Goal: Navigation & Orientation: Find specific page/section

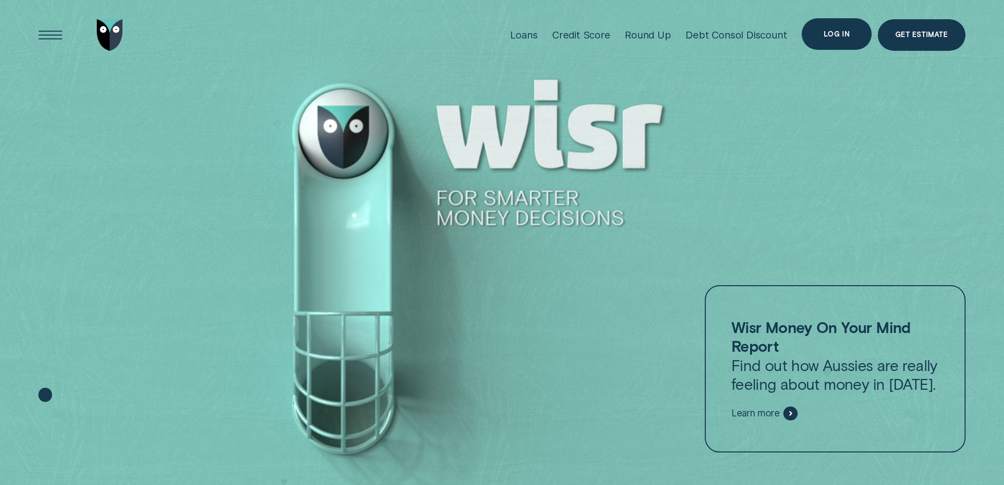
click at [844, 40] on div "Log in" at bounding box center [836, 34] width 70 height 32
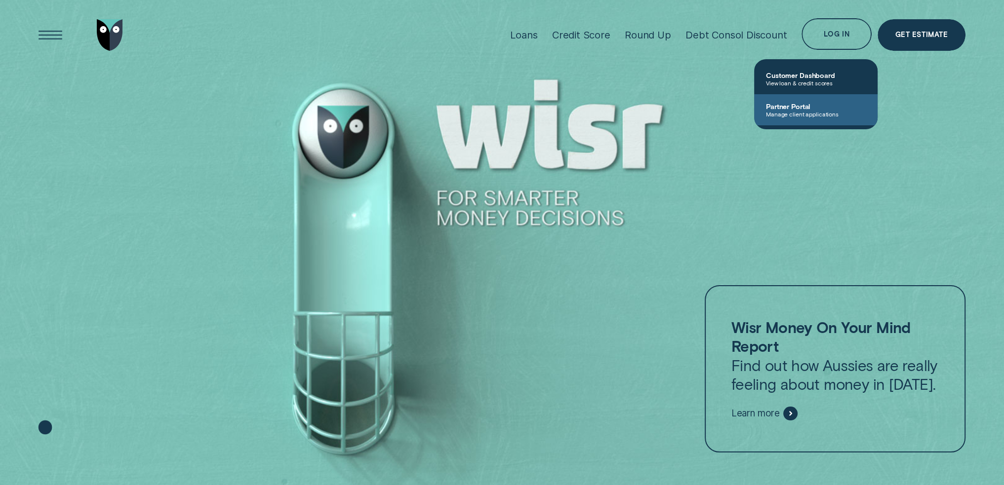
click at [804, 114] on span "Manage client applications" at bounding box center [816, 114] width 100 height 7
click at [791, 118] on link "Partner Portal Manage client applications" at bounding box center [815, 109] width 123 height 31
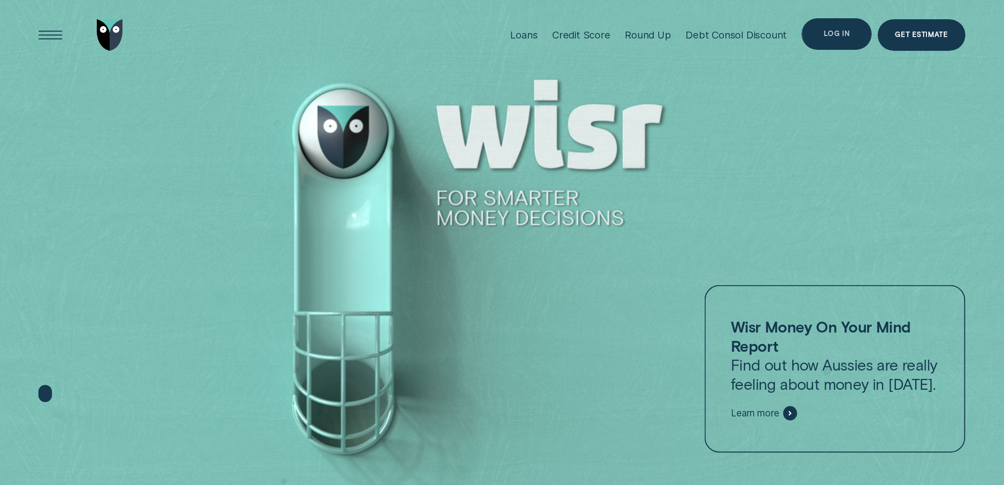
click at [824, 39] on div "Log in" at bounding box center [836, 34] width 70 height 32
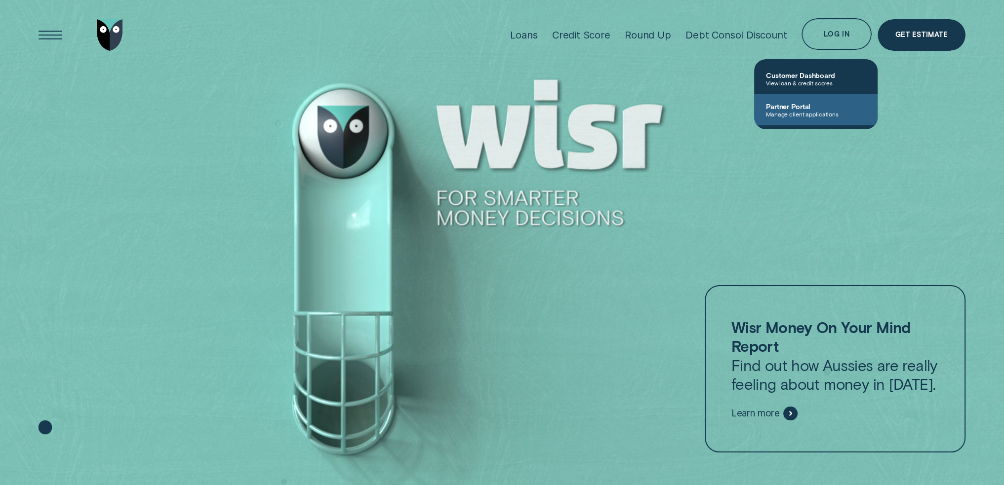
click at [797, 102] on span "Partner Portal" at bounding box center [816, 106] width 100 height 8
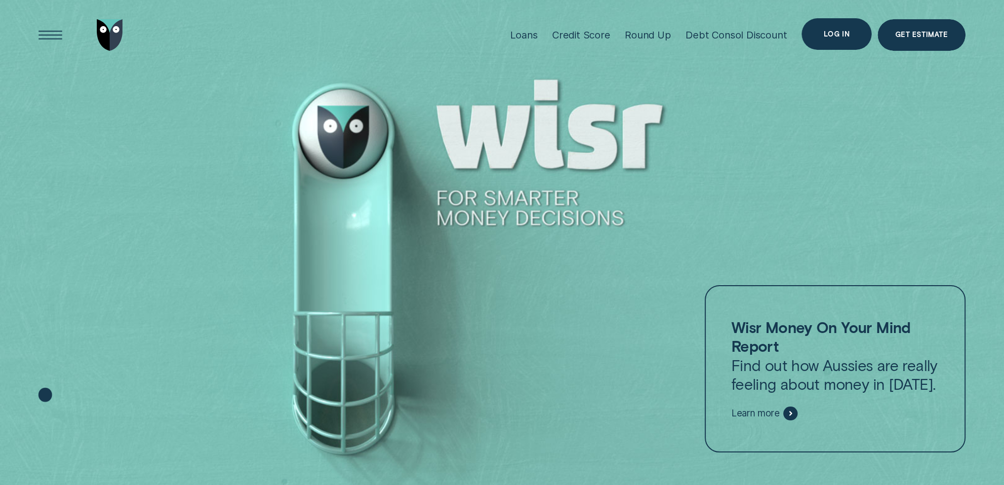
click at [813, 33] on div "Log in" at bounding box center [836, 34] width 70 height 32
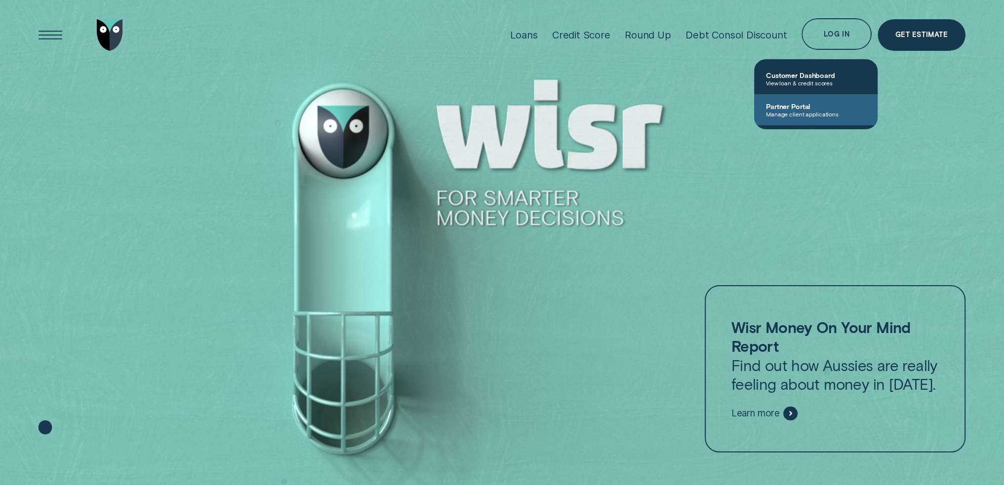
click at [806, 108] on span "Partner Portal" at bounding box center [816, 106] width 100 height 8
